Goal: Task Accomplishment & Management: Complete application form

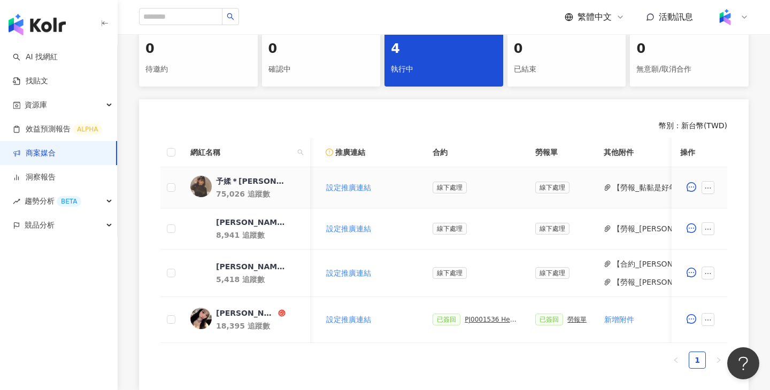
scroll to position [0, 249]
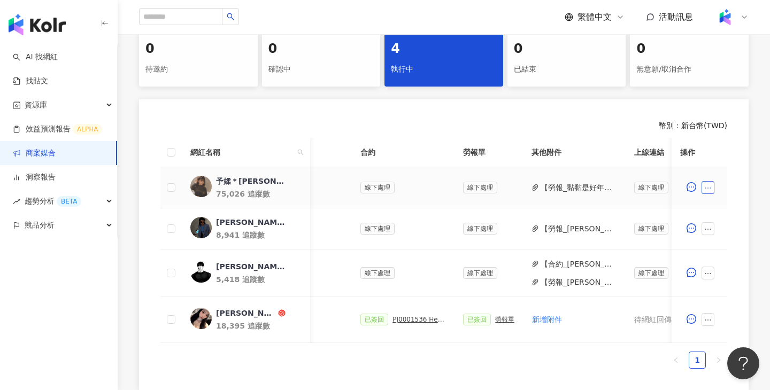
click at [705, 189] on icon "ellipsis" at bounding box center [707, 187] width 7 height 7
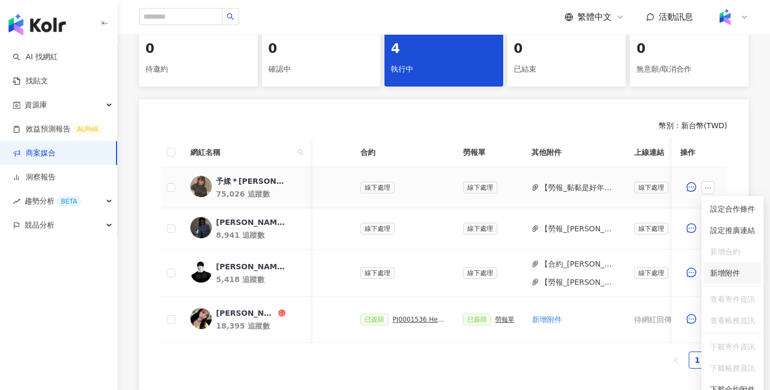
click at [729, 271] on span "新增附件" at bounding box center [725, 273] width 30 height 9
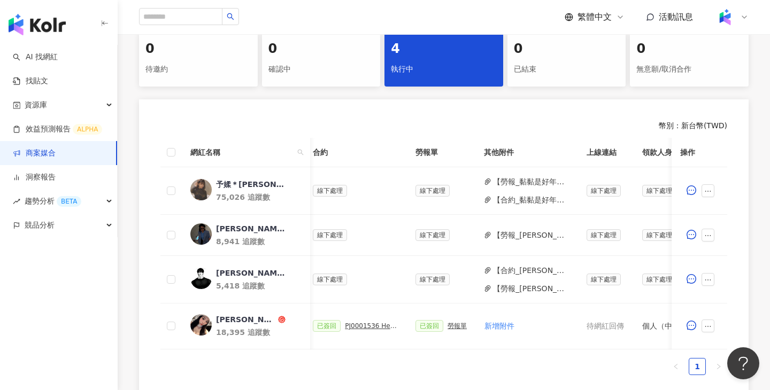
scroll to position [0, 402]
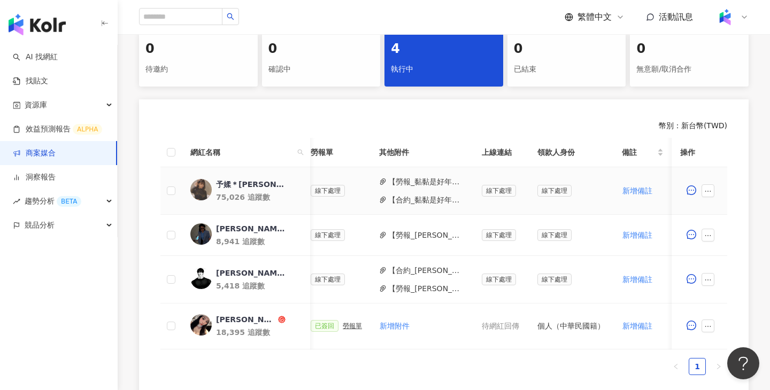
click at [447, 204] on button "【合約_黏黏是好年】PJ0001536 Heymandi_202506_口碑論壇操作.pdf" at bounding box center [426, 200] width 76 height 12
click at [445, 182] on button "【勞報_黏黏是好年】PJ0001536 Heymandi_202506_口碑論壇操作 (1).pdf" at bounding box center [426, 182] width 76 height 12
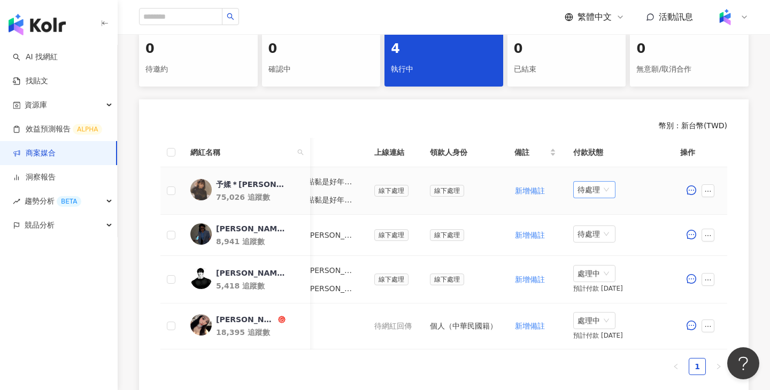
click at [593, 192] on span "待處理" at bounding box center [594, 190] width 34 height 16
click at [596, 228] on div "處理中" at bounding box center [597, 230] width 30 height 12
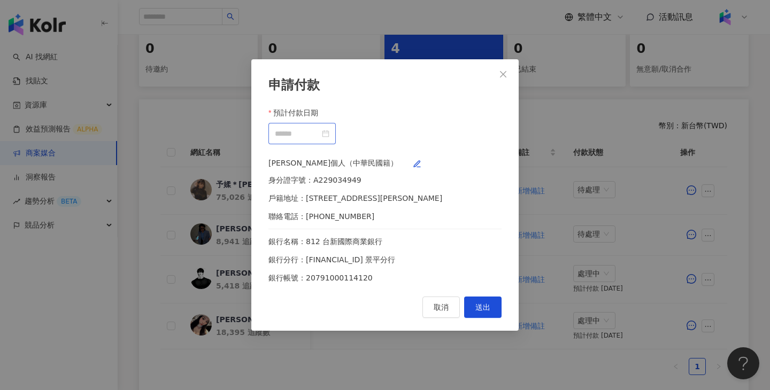
click at [336, 123] on div at bounding box center [301, 133] width 67 height 21
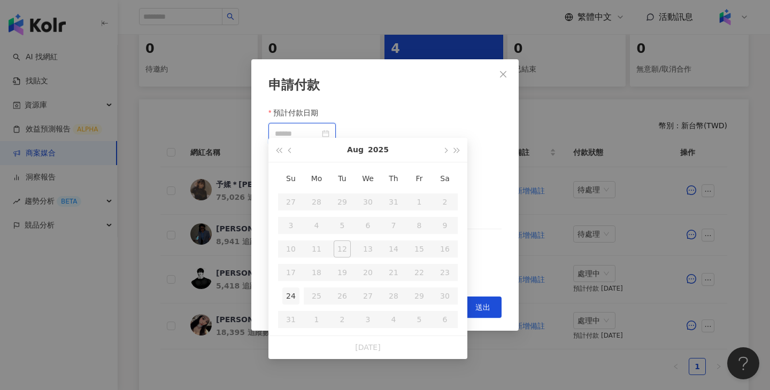
type input "**********"
click at [279, 297] on td "24" at bounding box center [291, 296] width 26 height 24
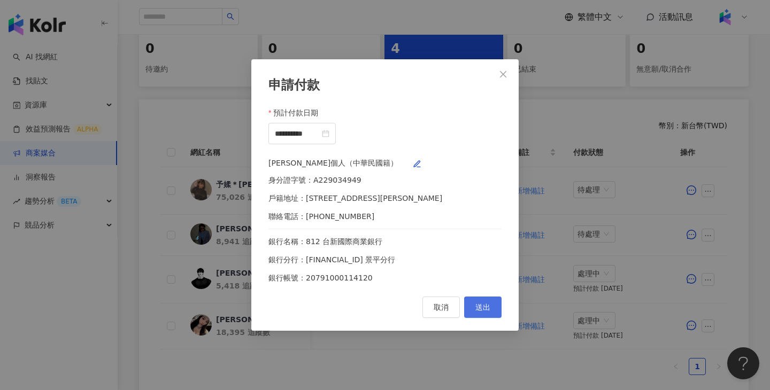
click at [489, 312] on span "送出" at bounding box center [482, 307] width 15 height 9
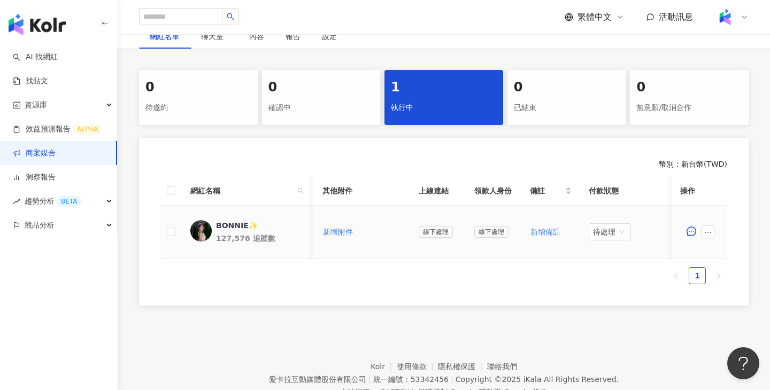
scroll to position [0, 460]
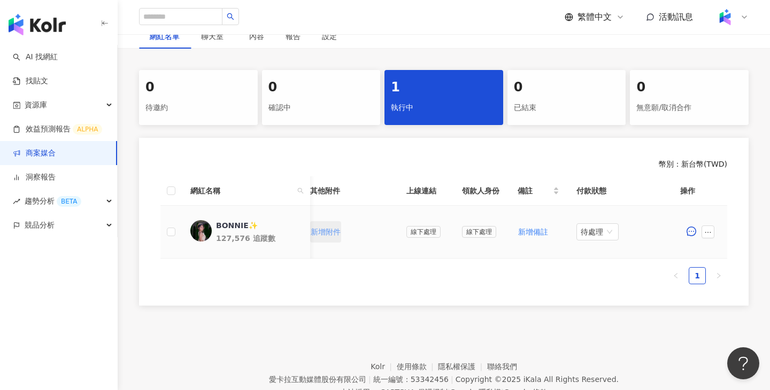
click at [336, 232] on span "新增附件" at bounding box center [326, 232] width 30 height 9
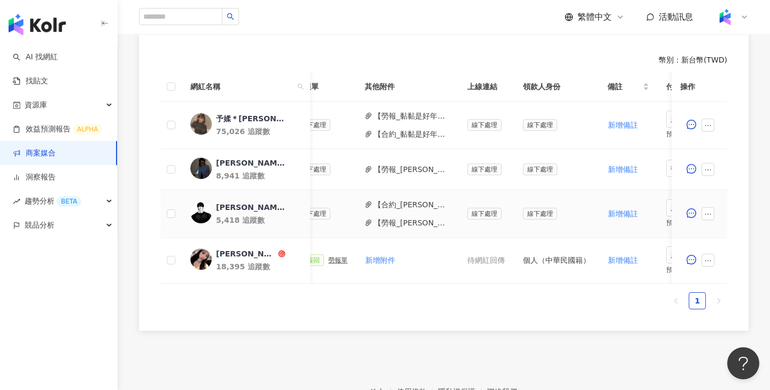
scroll to position [0, 413]
click at [414, 172] on button "【勞報_Anita 阿尼塔塔塔】PJ0001536 Heymandi_202506_口碑論壇操作(1).pdf" at bounding box center [414, 170] width 76 height 12
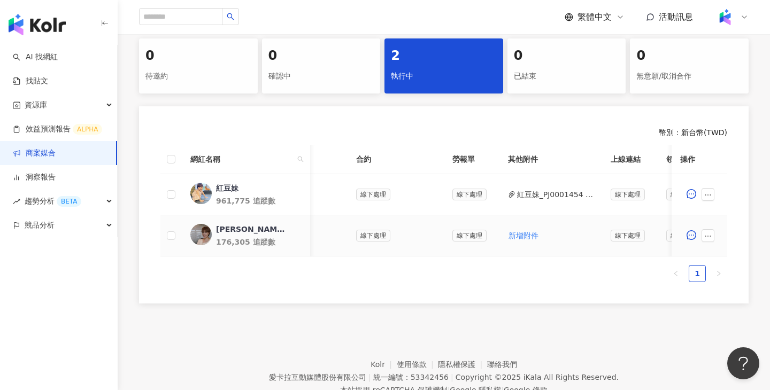
scroll to position [0, 292]
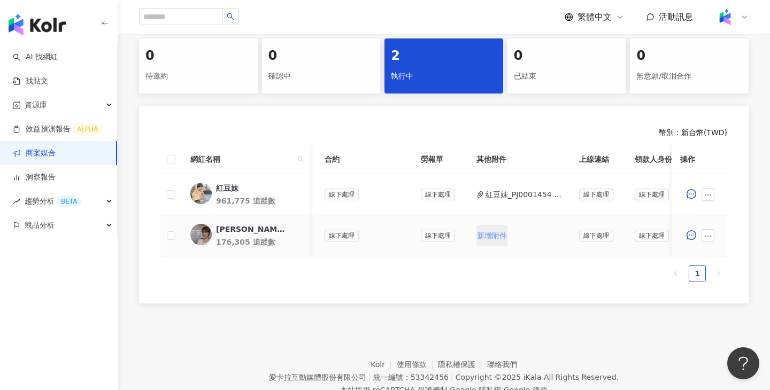
click at [490, 238] on span "新增附件" at bounding box center [492, 236] width 30 height 9
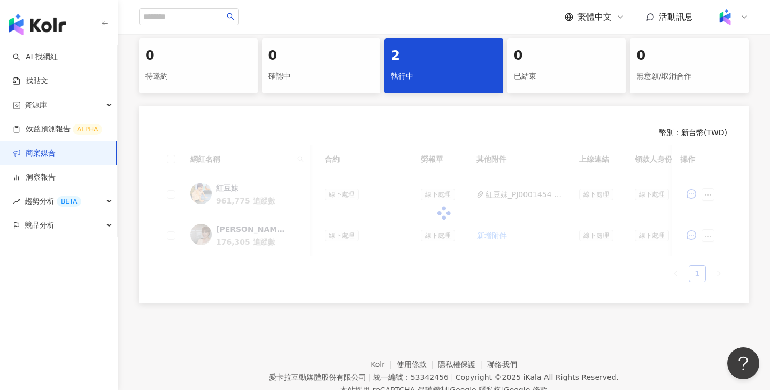
click at [517, 196] on div at bounding box center [443, 213] width 567 height 137
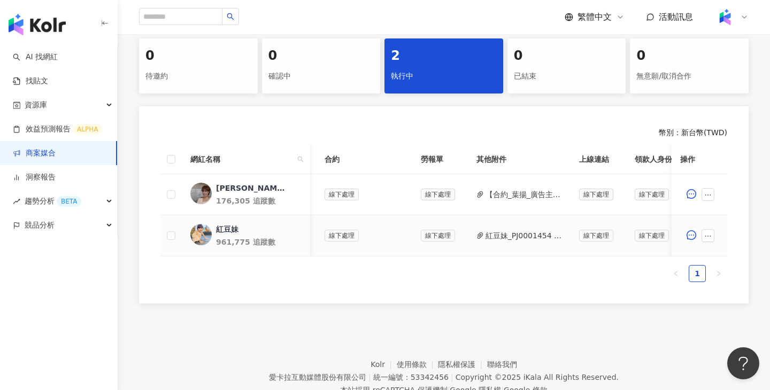
click at [511, 236] on button "紅豆妹_PJ0001454 舒酸定_廣告主.pdf" at bounding box center [523, 236] width 76 height 12
click at [712, 236] on button "button" at bounding box center [707, 235] width 13 height 13
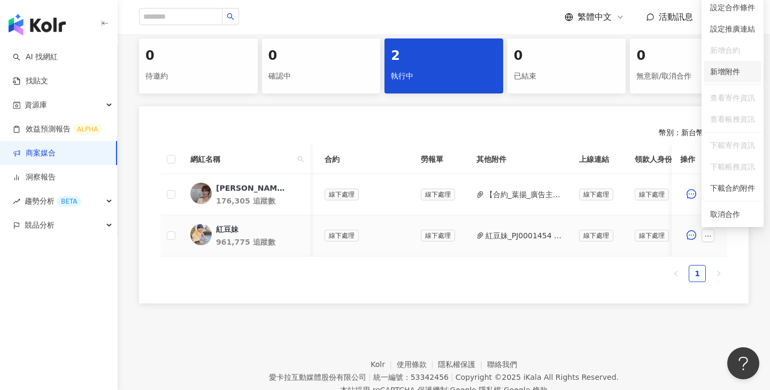
click at [727, 72] on span "新增附件" at bounding box center [725, 71] width 30 height 9
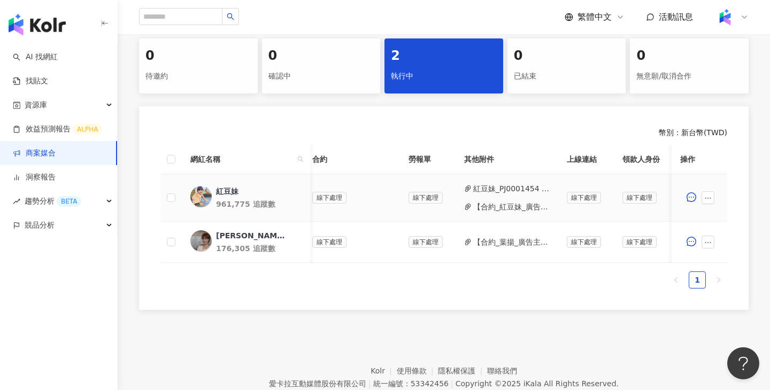
scroll to position [0, 467]
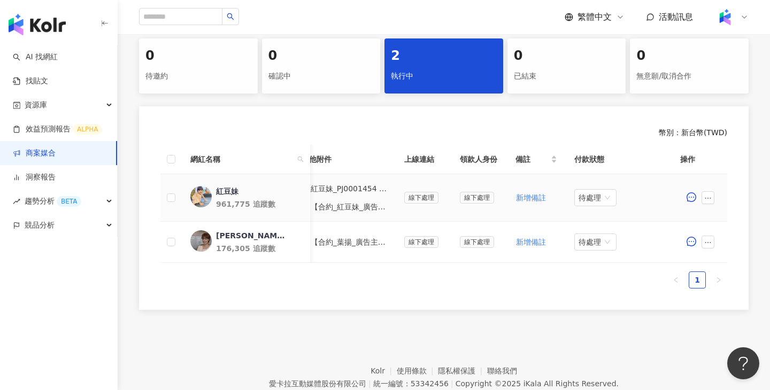
click at [603, 188] on td "待處理" at bounding box center [619, 198] width 107 height 48
click at [599, 204] on span "待處理" at bounding box center [595, 198] width 34 height 16
click at [599, 236] on div "處理中" at bounding box center [597, 238] width 30 height 12
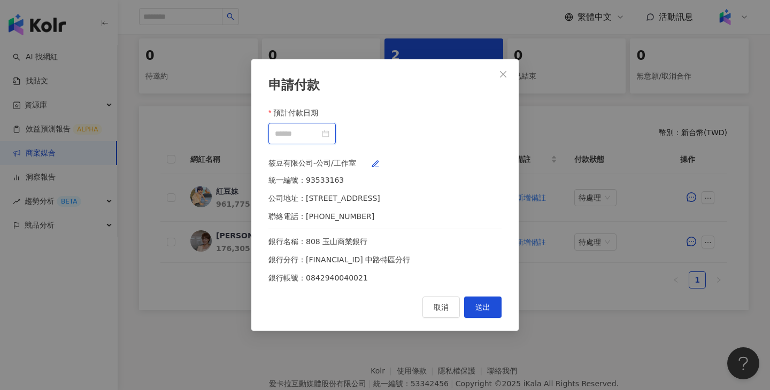
click at [320, 130] on input "預計付款日期" at bounding box center [297, 134] width 45 height 12
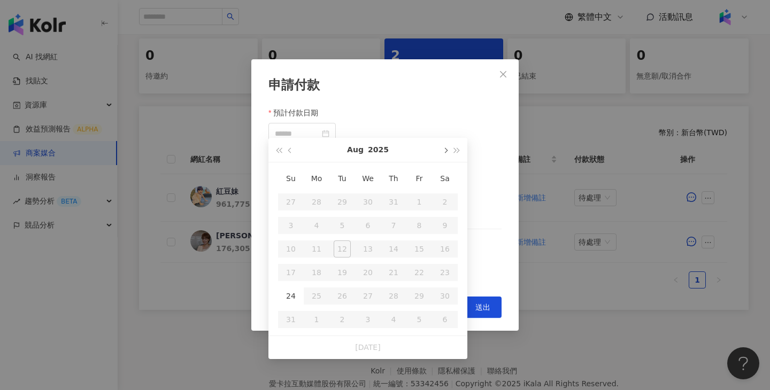
click at [443, 155] on button "button" at bounding box center [445, 150] width 12 height 24
type input "**********"
click at [375, 225] on div "10" at bounding box center [367, 225] width 17 height 17
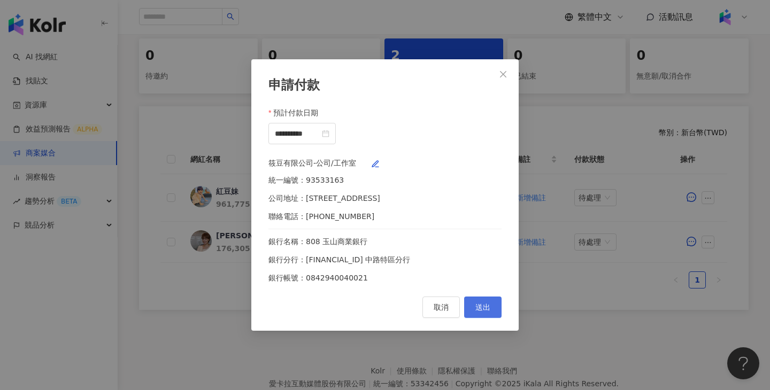
click at [492, 317] on button "送出" at bounding box center [482, 307] width 37 height 21
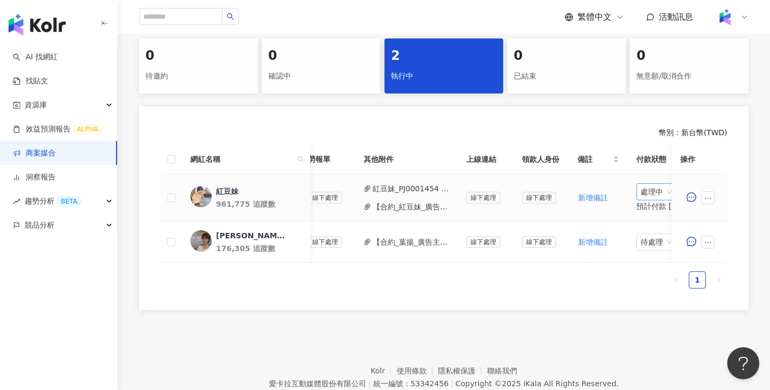
scroll to position [223, 0]
